Goal: Complete application form

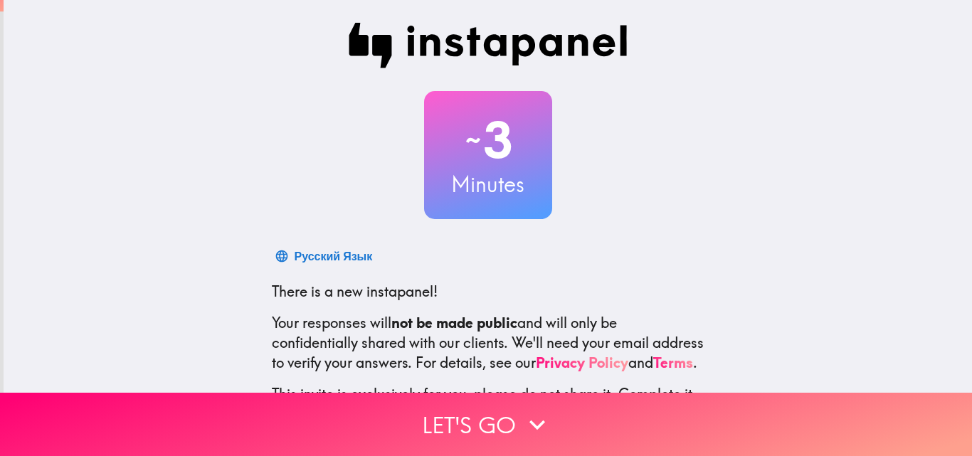
scroll to position [136, 0]
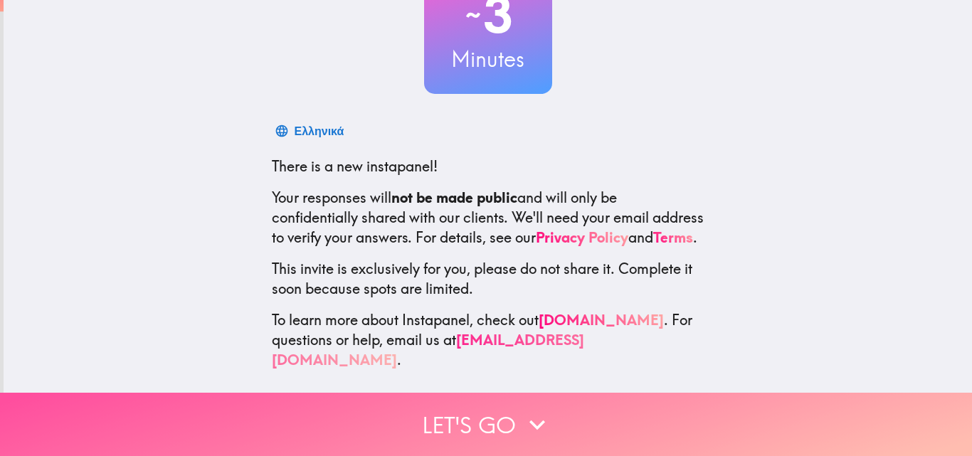
drag, startPoint x: 533, startPoint y: 417, endPoint x: 509, endPoint y: 351, distance: 70.2
click at [533, 420] on icon "button" at bounding box center [537, 425] width 16 height 10
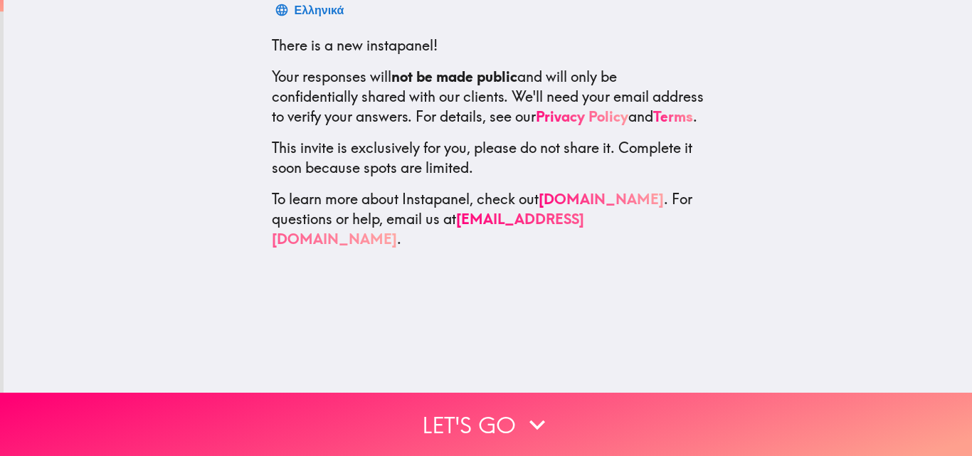
scroll to position [0, 0]
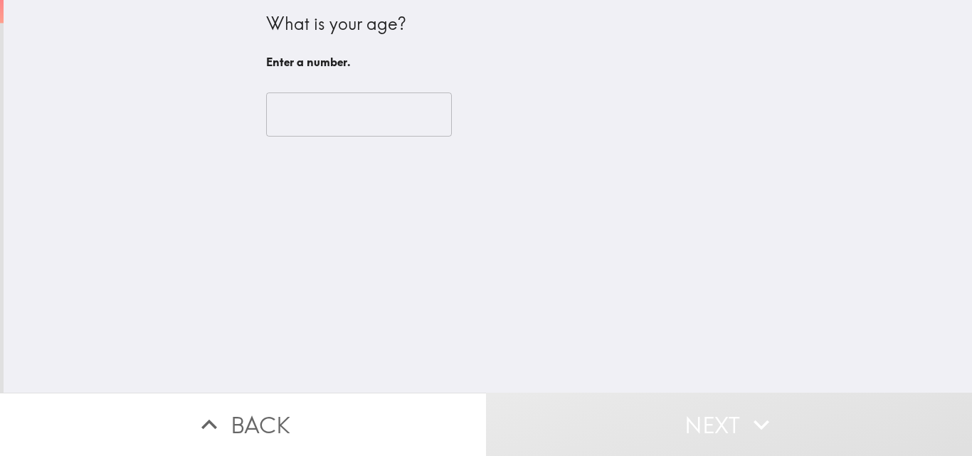
click at [347, 104] on input "number" at bounding box center [359, 114] width 186 height 44
type input "2"
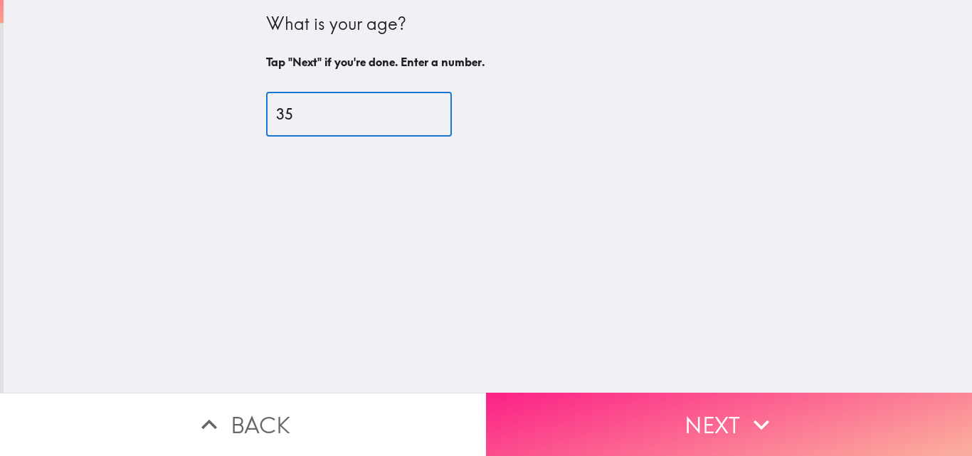
type input "35"
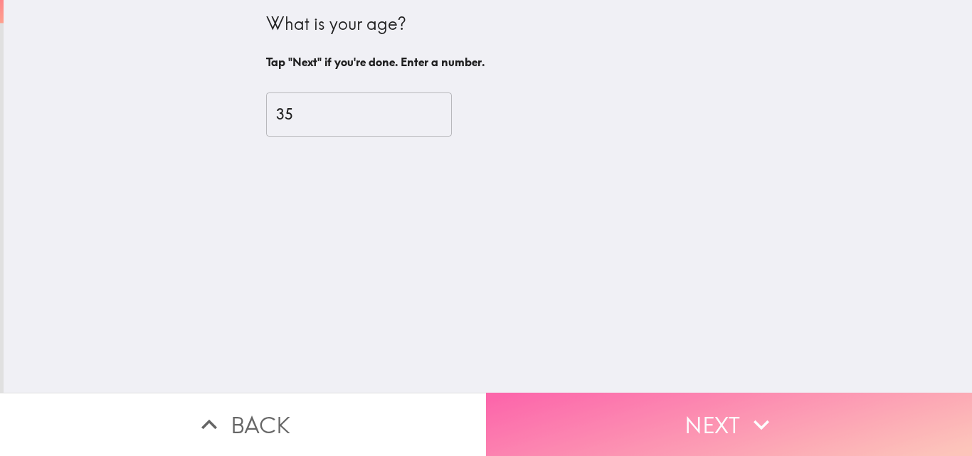
click at [652, 410] on button "Next" at bounding box center [729, 424] width 486 height 63
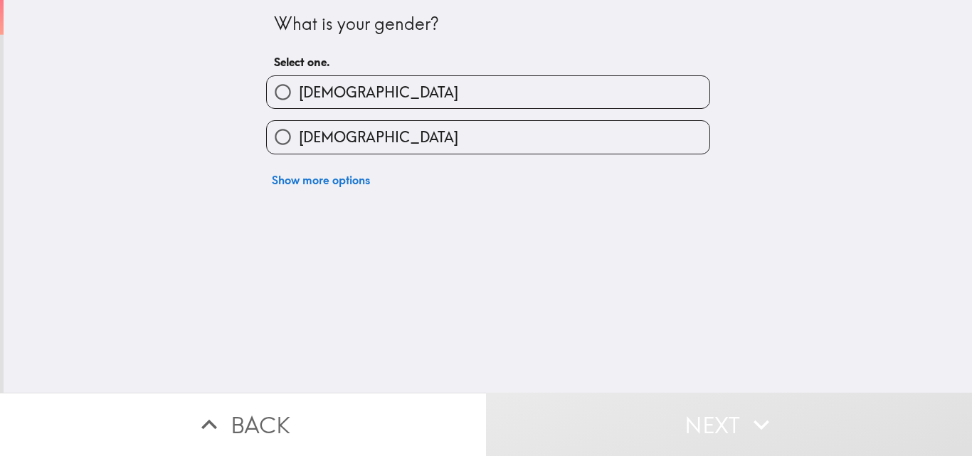
click at [360, 80] on label "[DEMOGRAPHIC_DATA]" at bounding box center [488, 92] width 443 height 32
click at [299, 80] on input "[DEMOGRAPHIC_DATA]" at bounding box center [283, 92] width 32 height 32
radio input "true"
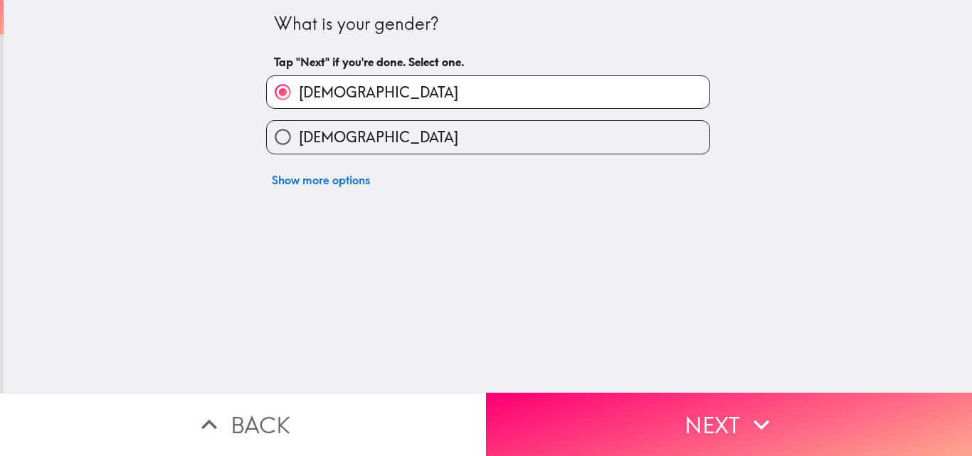
drag, startPoint x: 704, startPoint y: 399, endPoint x: 691, endPoint y: 384, distance: 20.1
click at [704, 399] on button "Next" at bounding box center [729, 424] width 486 height 63
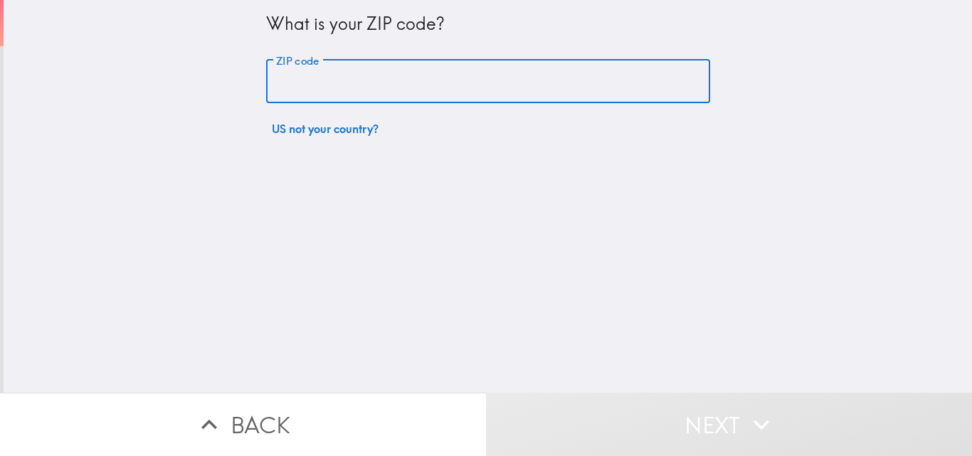
click at [380, 95] on input "ZIP code" at bounding box center [488, 82] width 444 height 44
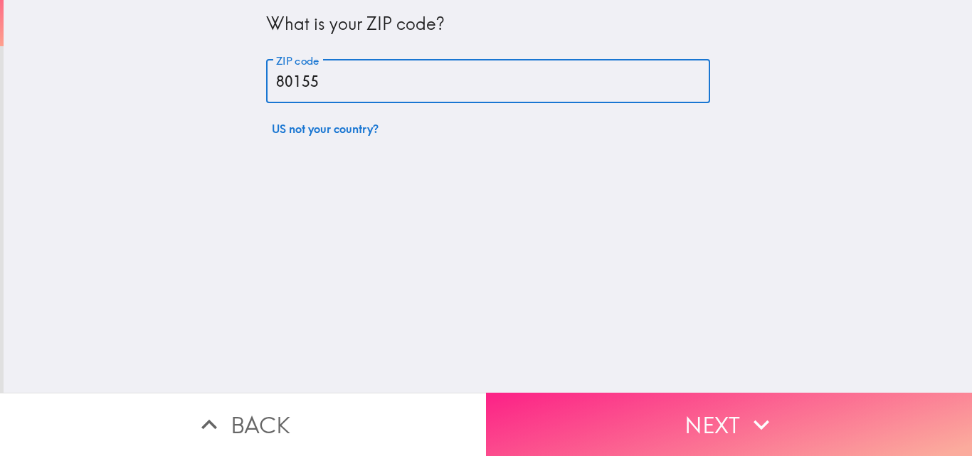
type input "80155"
click at [603, 411] on button "Next" at bounding box center [729, 424] width 486 height 63
